Goal: Task Accomplishment & Management: Manage account settings

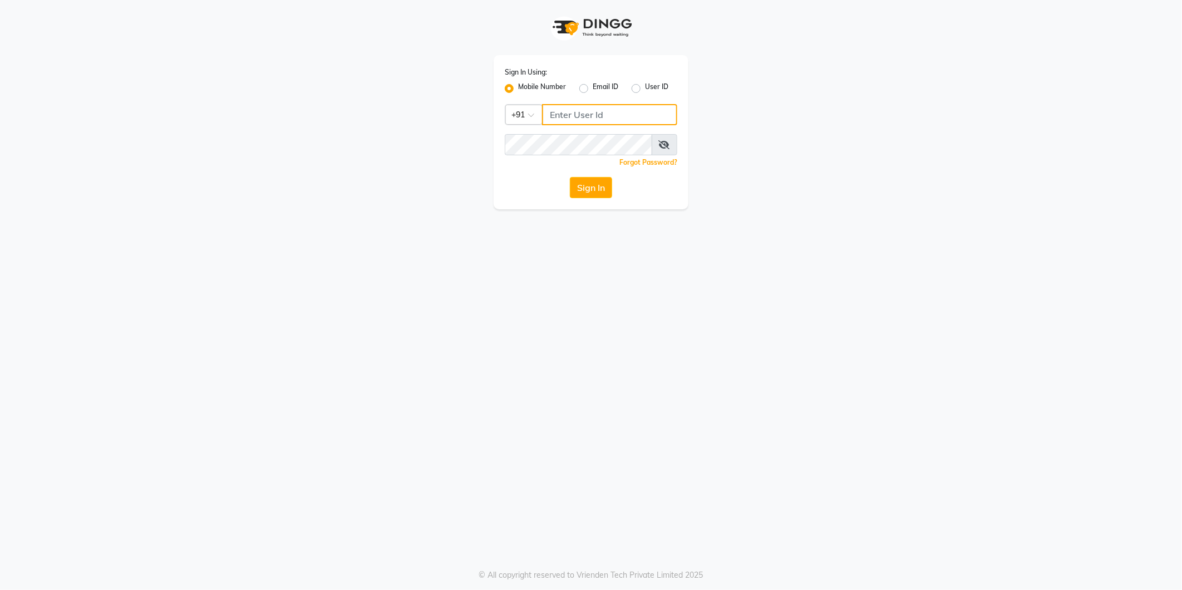
type input "9372078213"
click at [592, 199] on div "Sign In Using: Mobile Number Email ID User ID Country Code × [PHONE_NUMBER] Rem…" at bounding box center [591, 132] width 195 height 154
click at [594, 190] on button "Sign In" at bounding box center [591, 187] width 42 height 21
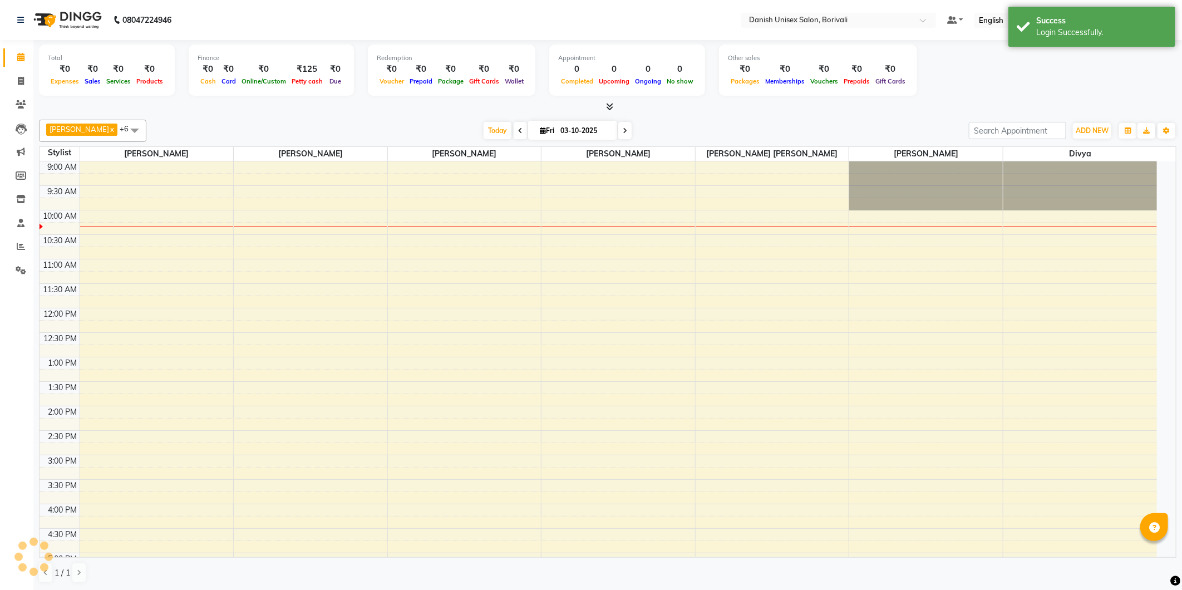
select select "en"
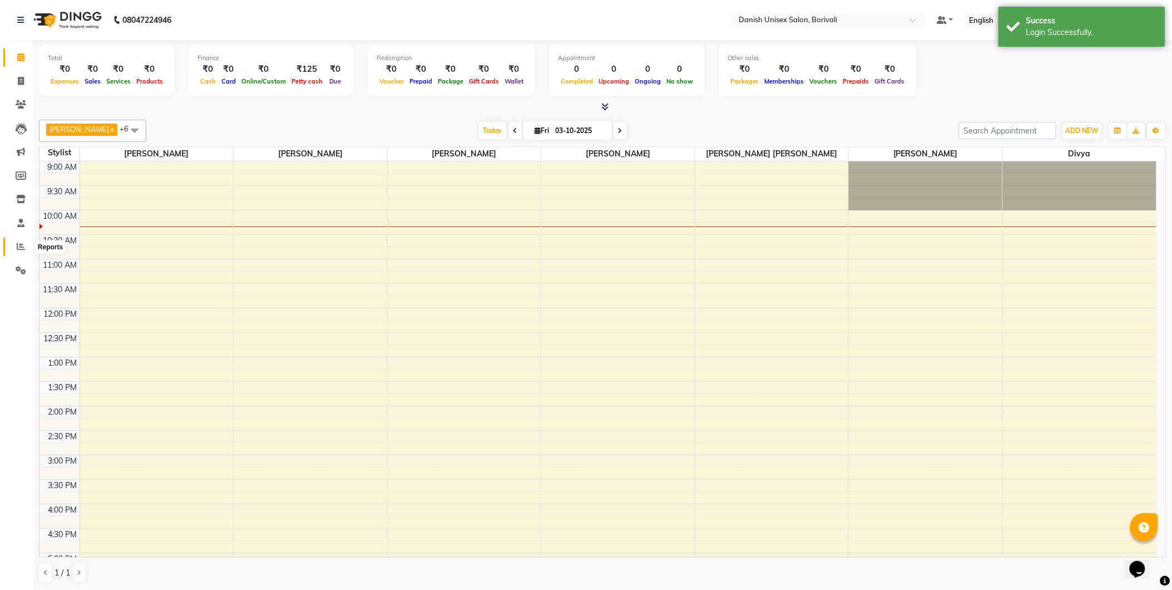
click at [24, 248] on span at bounding box center [20, 246] width 19 height 13
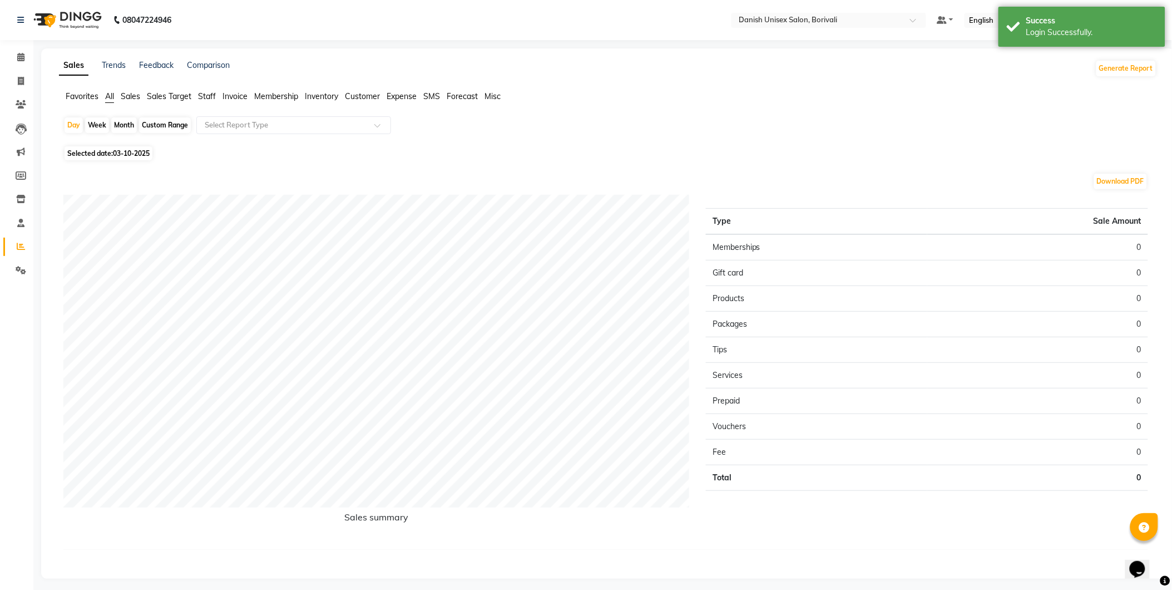
click at [126, 152] on span "03-10-2025" at bounding box center [131, 153] width 37 height 8
select select "10"
select select "2025"
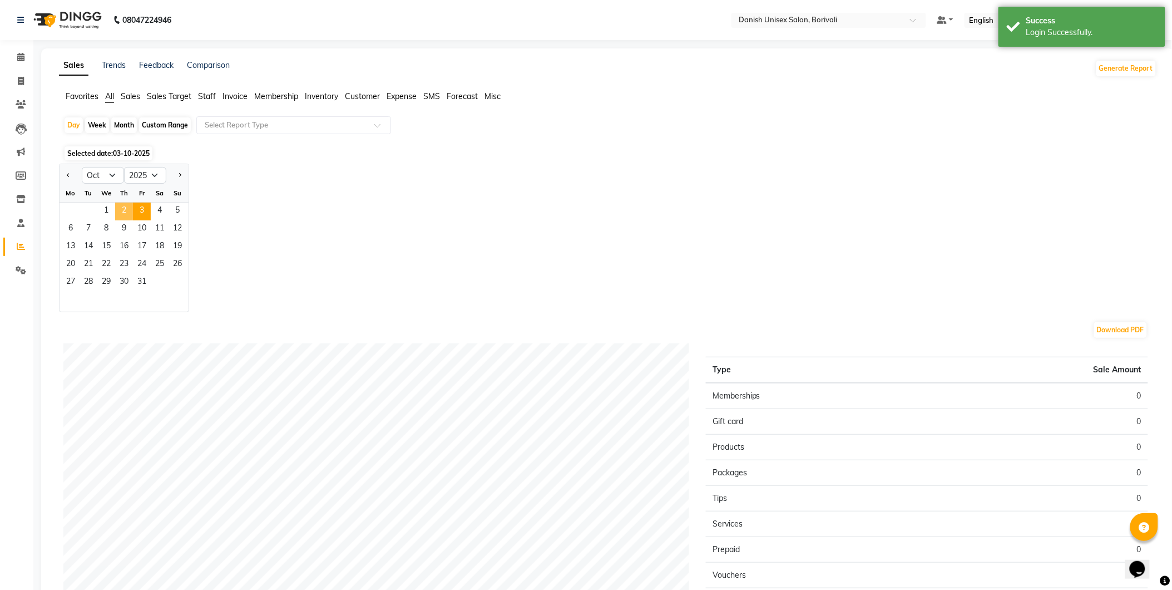
click at [126, 214] on span "2" at bounding box center [124, 212] width 18 height 18
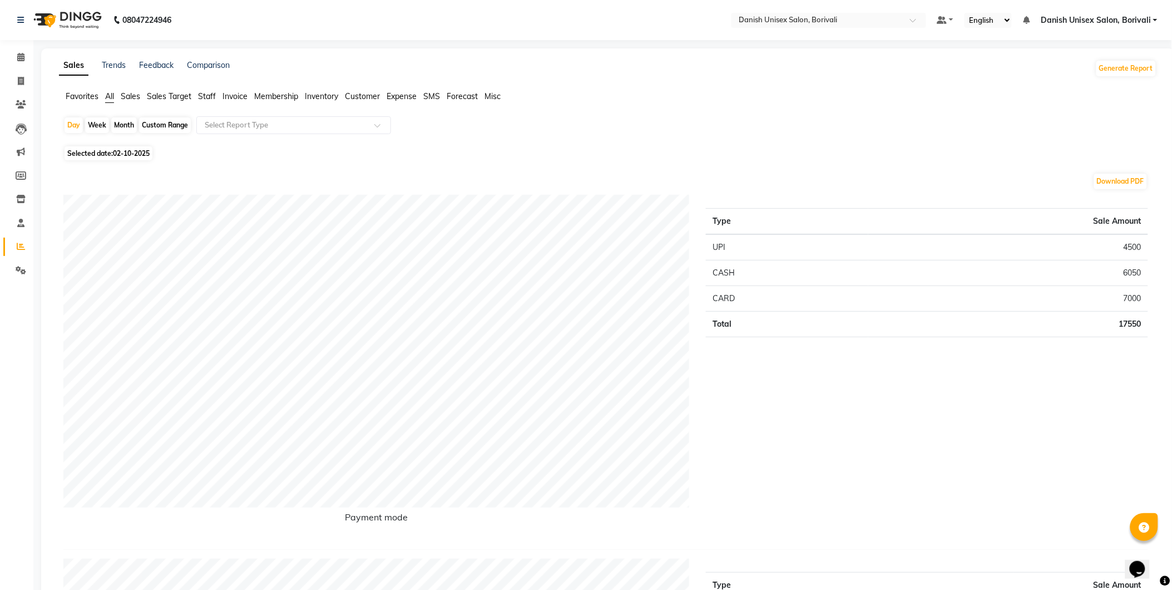
click at [92, 154] on span "Selected date: [DATE]" at bounding box center [109, 153] width 88 height 14
select select "10"
select select "2025"
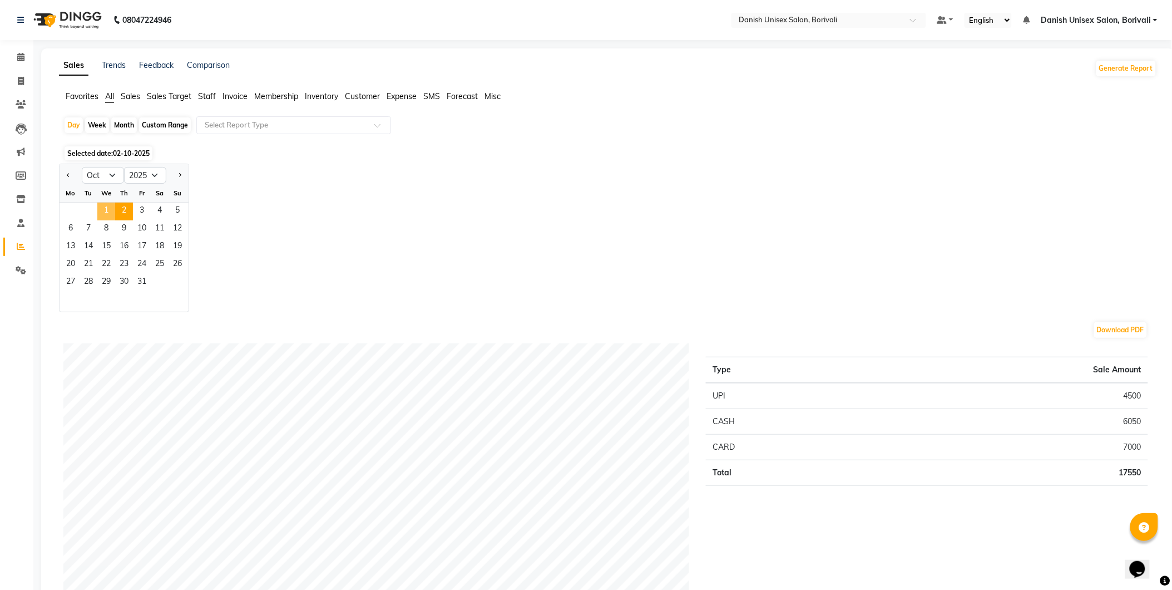
click at [110, 209] on span "1" at bounding box center [106, 212] width 18 height 18
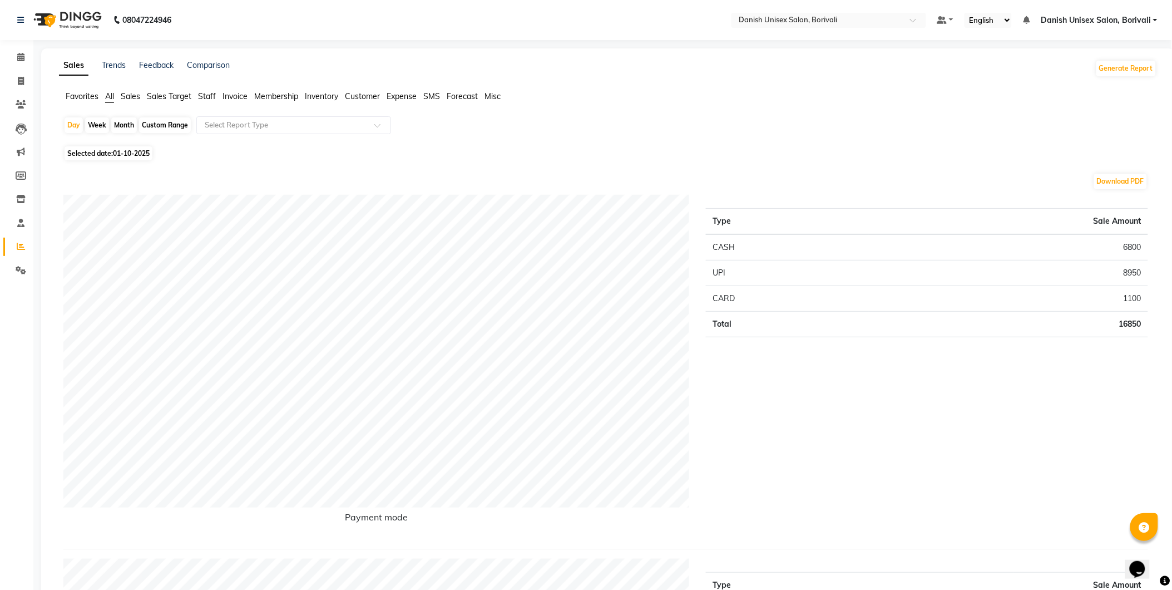
click at [131, 129] on div "Month" at bounding box center [124, 125] width 26 height 16
select select "10"
select select "2025"
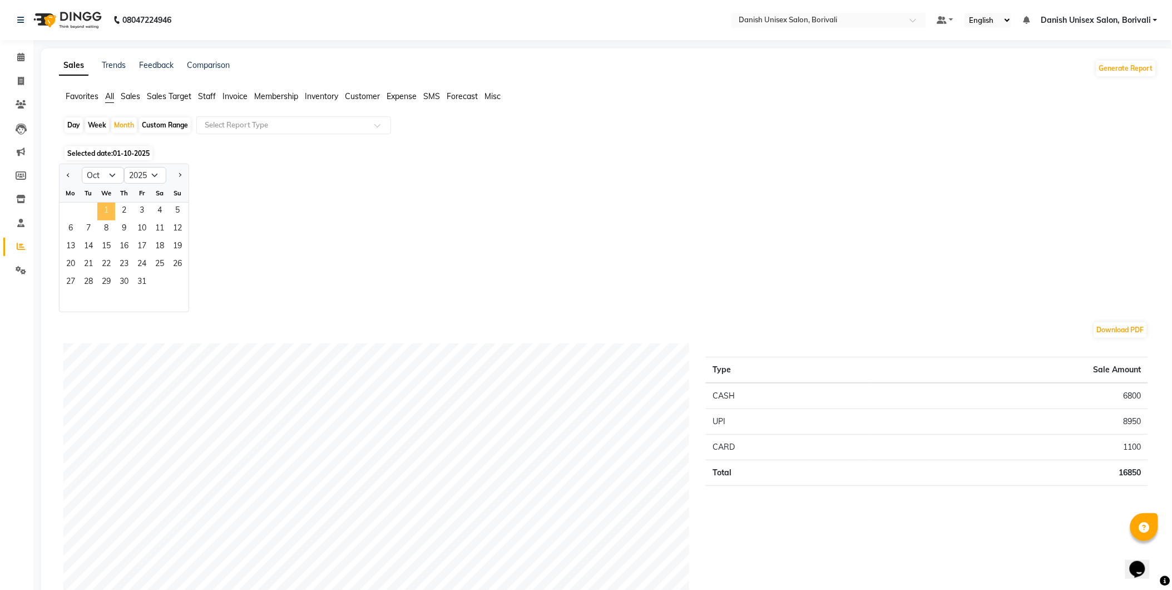
click at [112, 212] on span "1" at bounding box center [106, 212] width 18 height 18
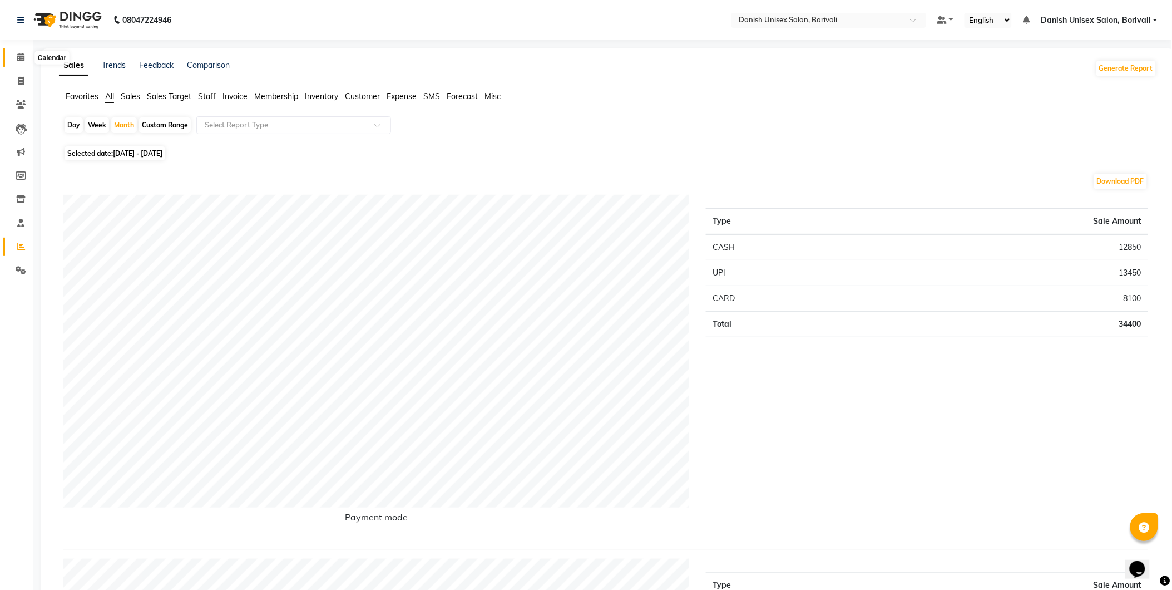
click at [19, 56] on icon at bounding box center [20, 57] width 7 height 8
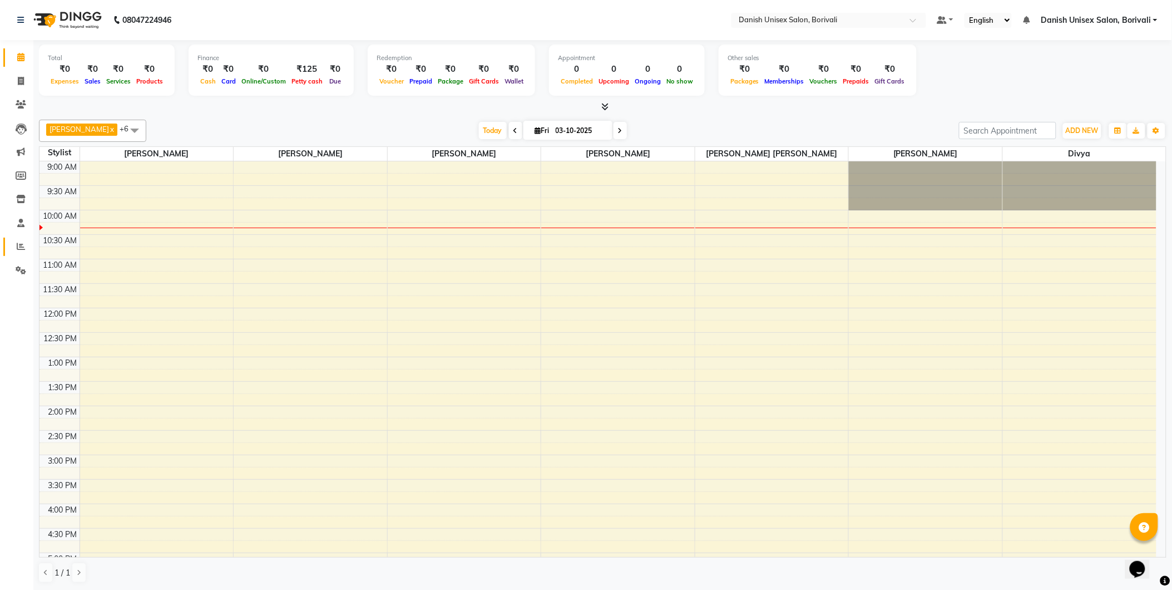
click at [20, 247] on icon at bounding box center [21, 246] width 8 height 8
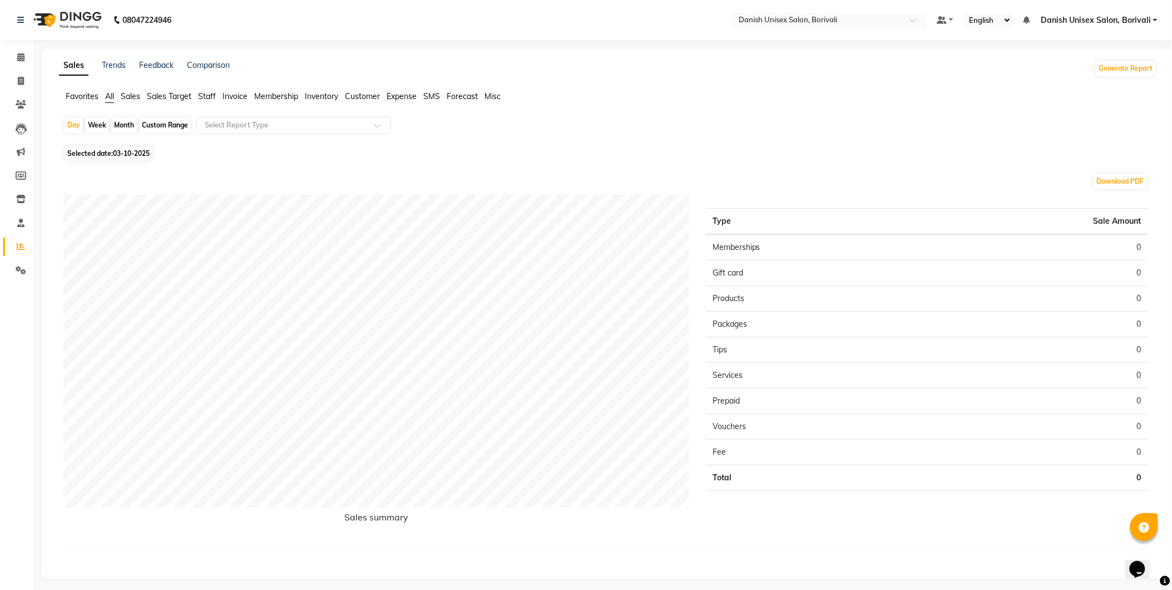
click at [73, 154] on span "Selected date: 03-10-2025" at bounding box center [109, 153] width 88 height 14
select select "10"
select select "2025"
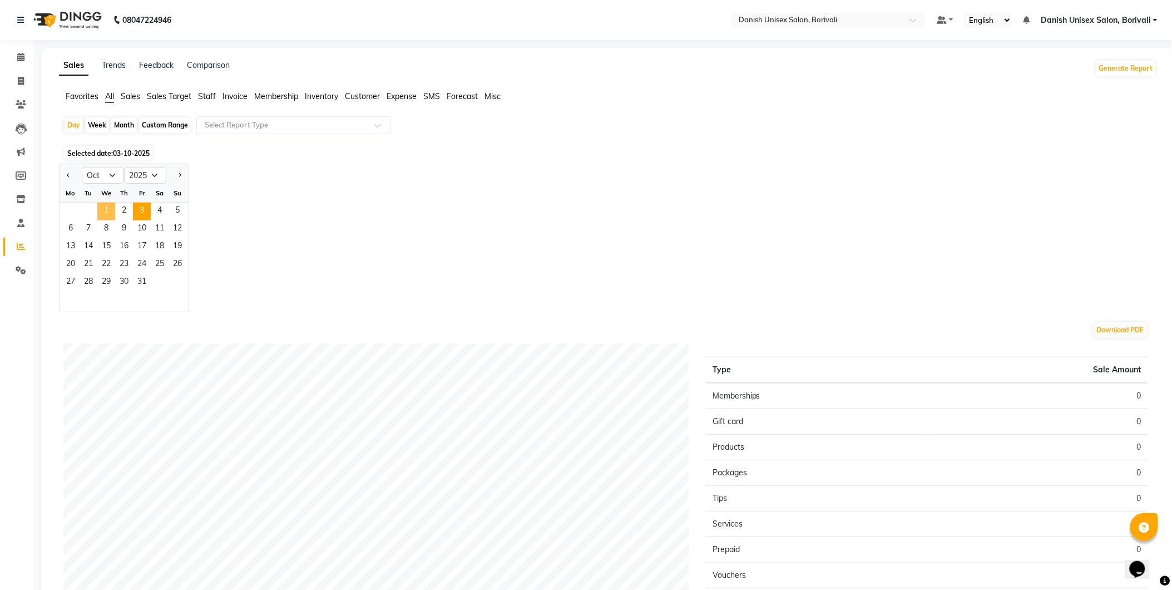
click at [110, 205] on span "1" at bounding box center [106, 212] width 18 height 18
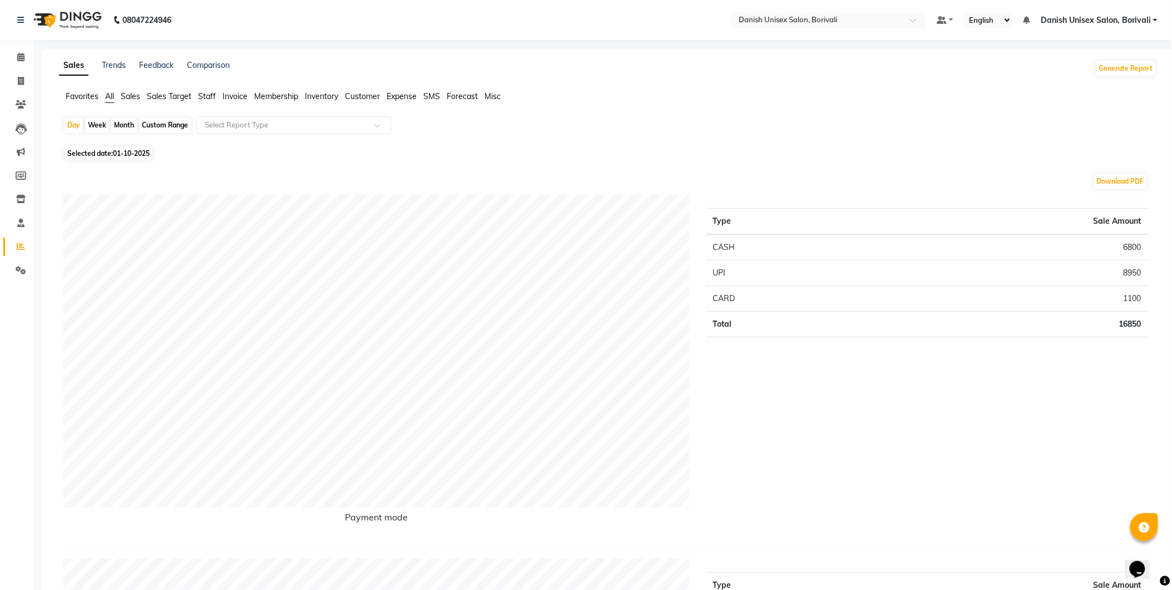
click at [75, 152] on span "Selected date: [DATE]" at bounding box center [109, 153] width 88 height 14
select select "10"
select select "2025"
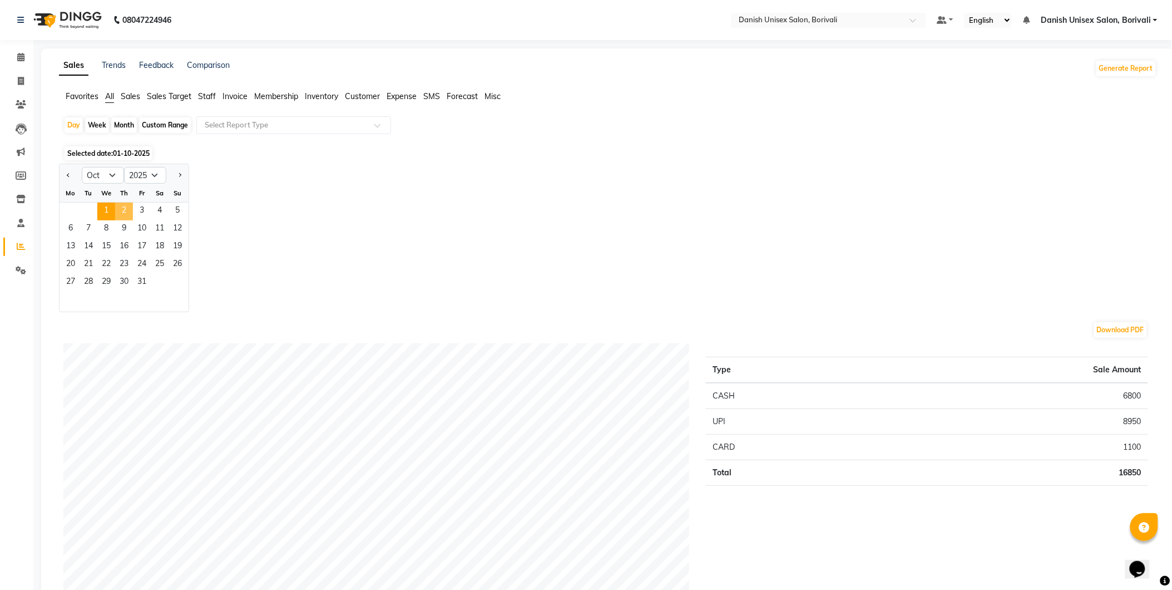
click at [121, 207] on span "2" at bounding box center [124, 212] width 18 height 18
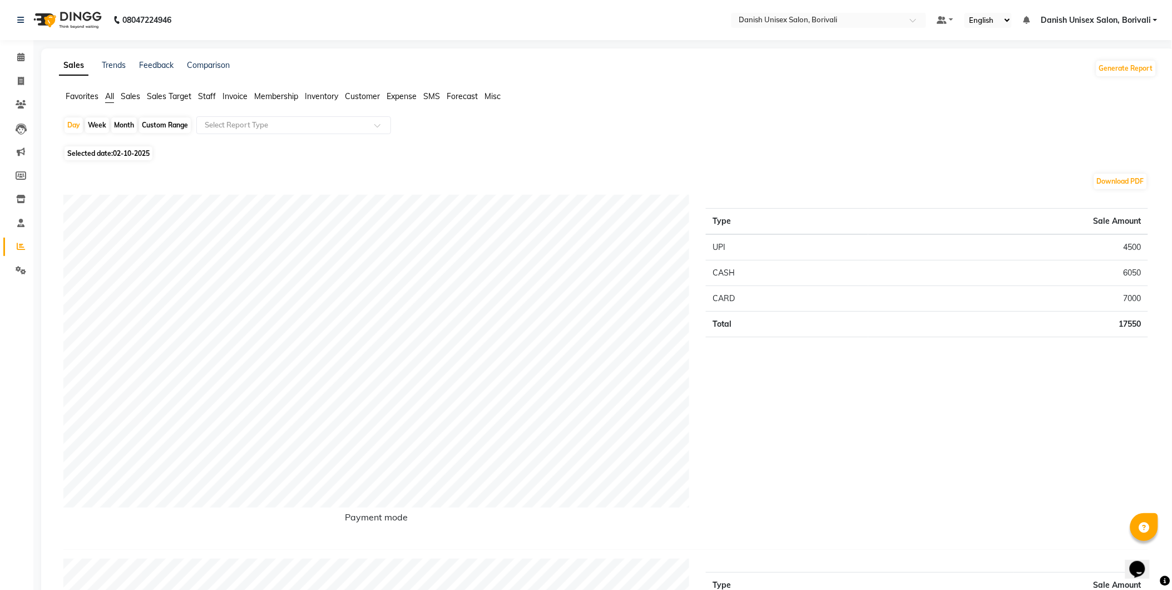
click at [111, 157] on span "Selected date: [DATE]" at bounding box center [109, 153] width 88 height 14
select select "10"
select select "2025"
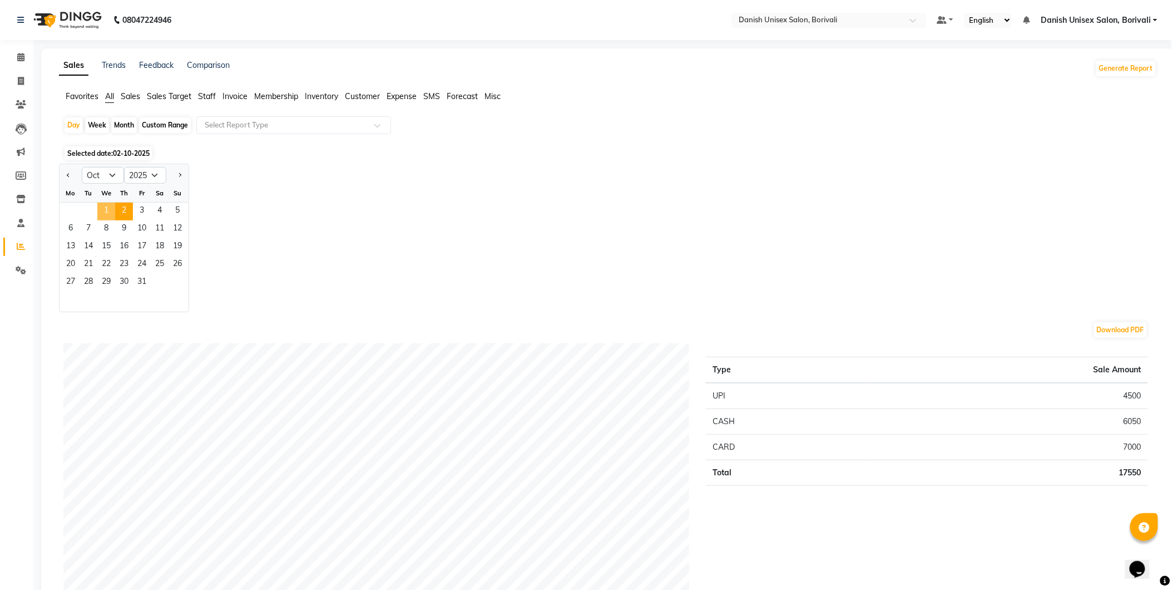
click at [103, 206] on span "1" at bounding box center [106, 212] width 18 height 18
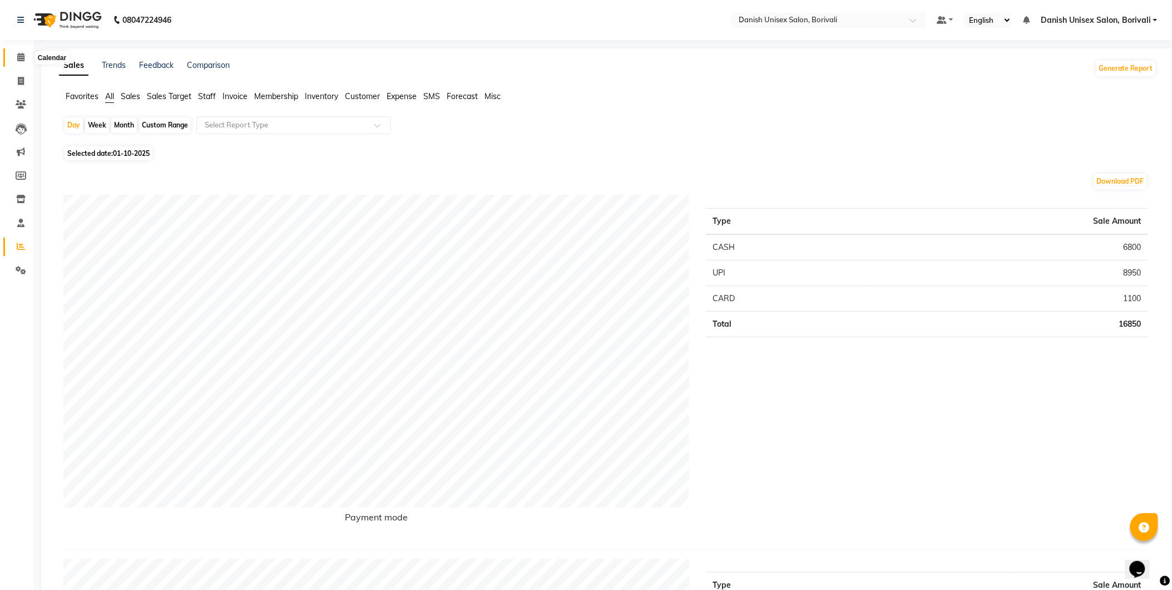
click at [19, 57] on icon at bounding box center [20, 57] width 7 height 8
